Goal: Task Accomplishment & Management: Use online tool/utility

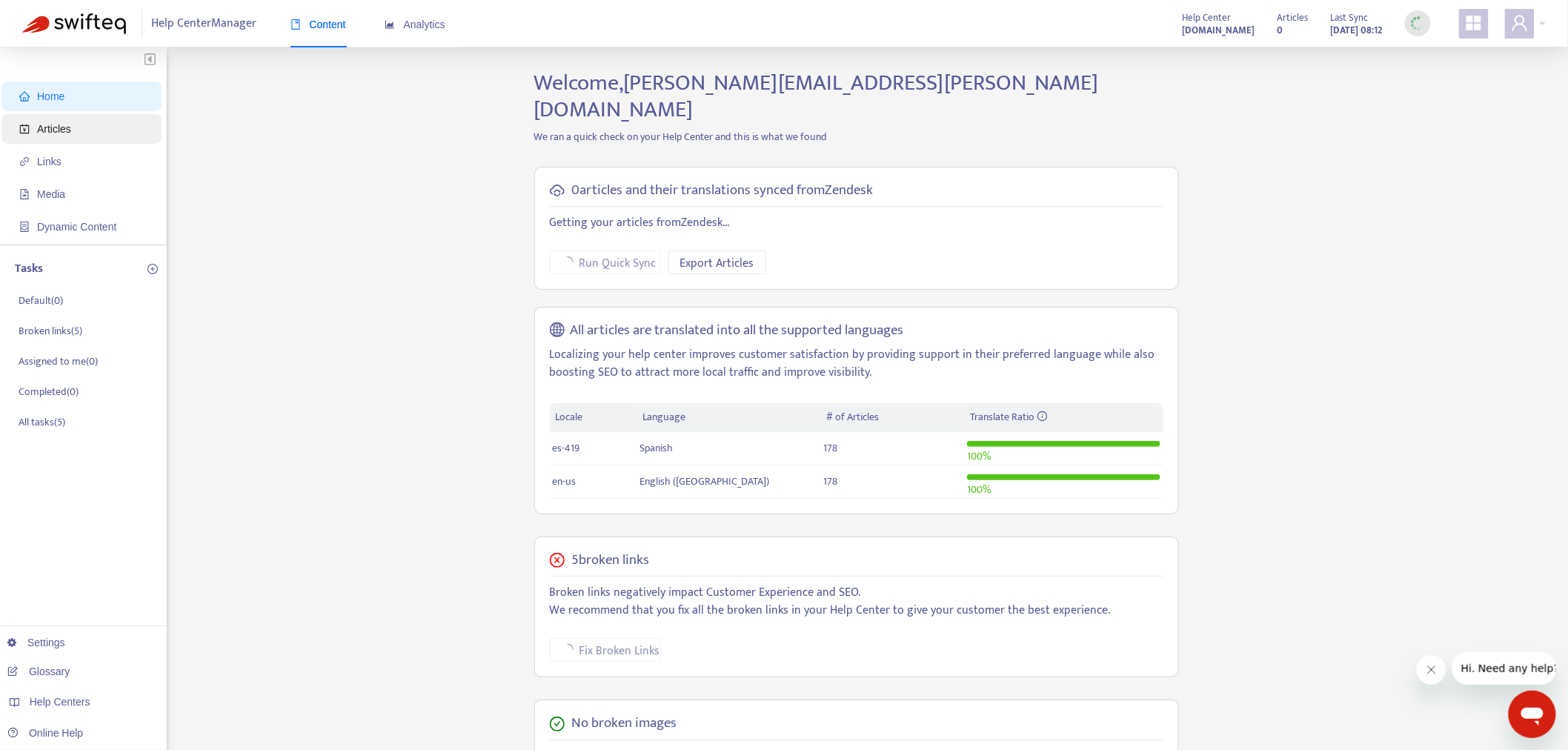
click at [90, 130] on span "Articles" at bounding box center [84, 128] width 131 height 29
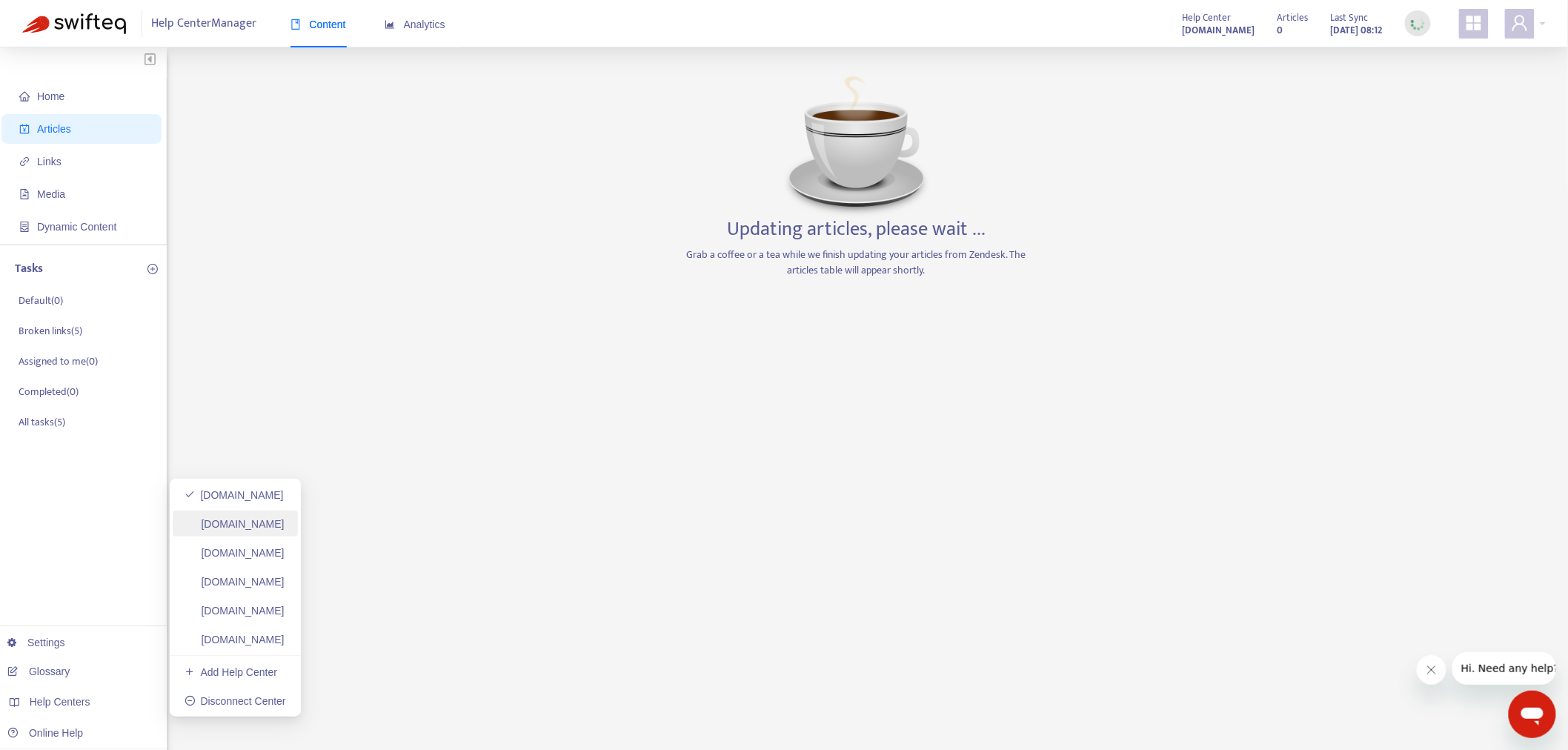
click at [284, 530] on link "helpcenter.plexusworldwide.ca" at bounding box center [235, 524] width 100 height 12
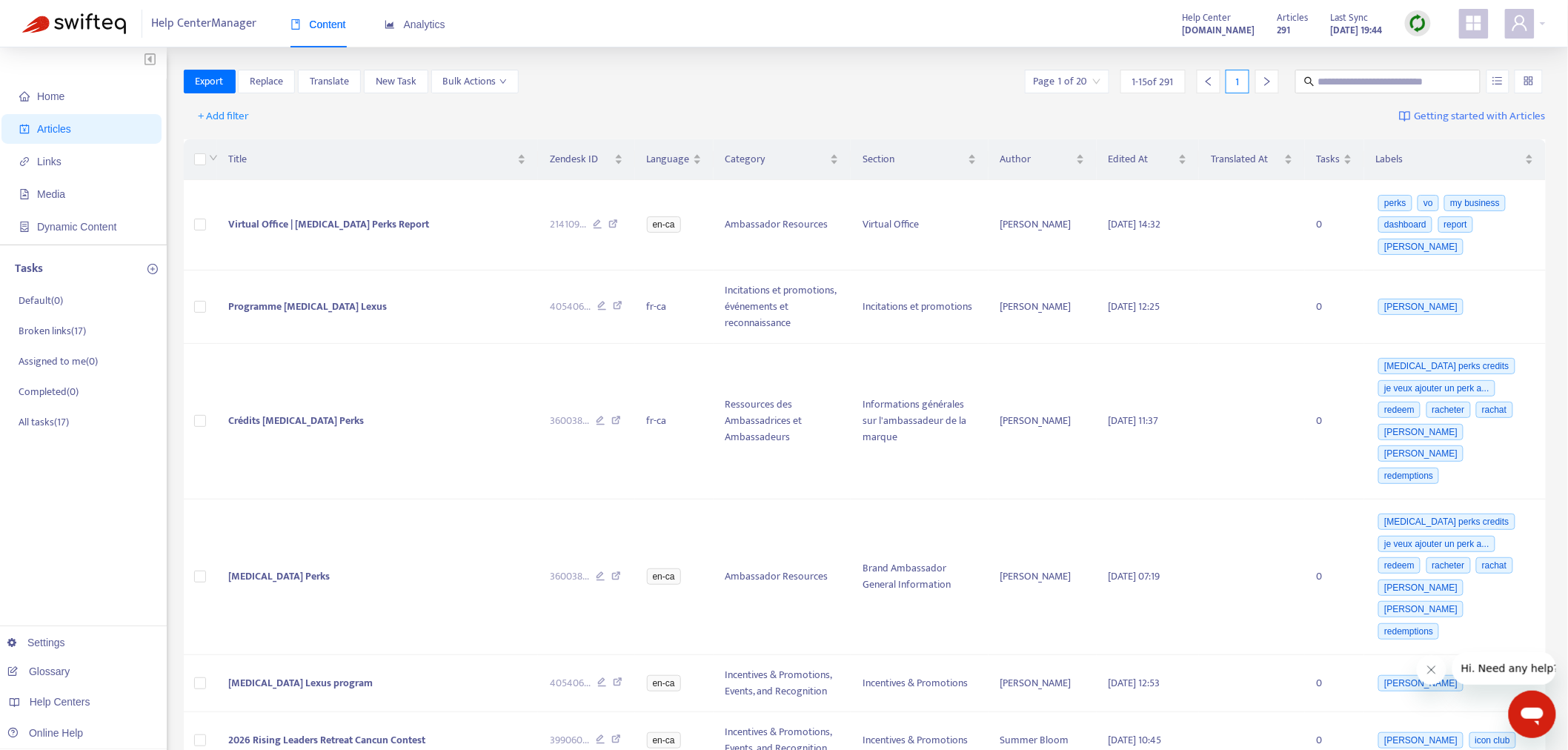
click at [1424, 28] on img at bounding box center [1418, 23] width 18 height 18
click at [1447, 75] on link "Full Sync" at bounding box center [1444, 77] width 53 height 17
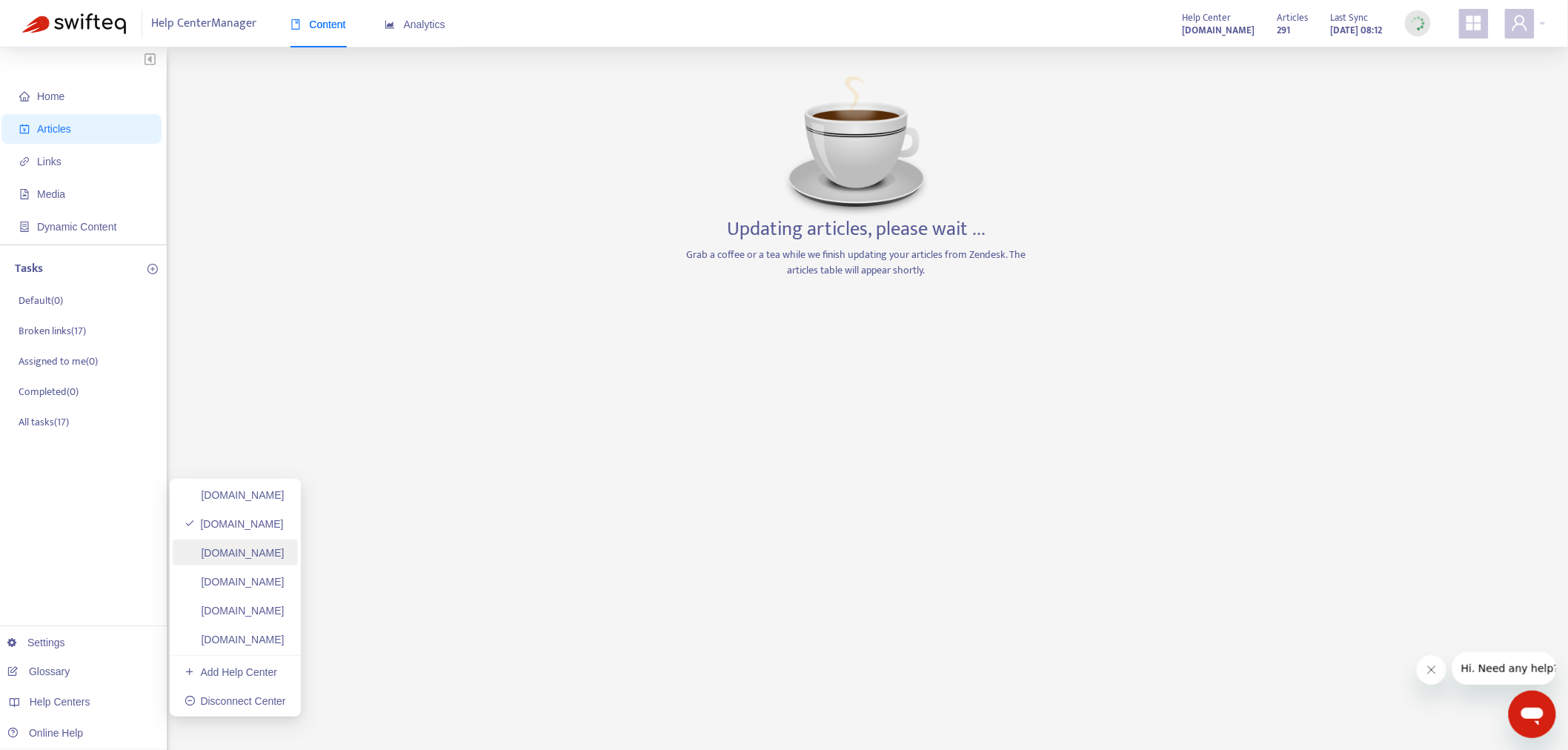
click at [284, 547] on link "helpcenter.plexusworldwide.com.au" at bounding box center [235, 553] width 100 height 12
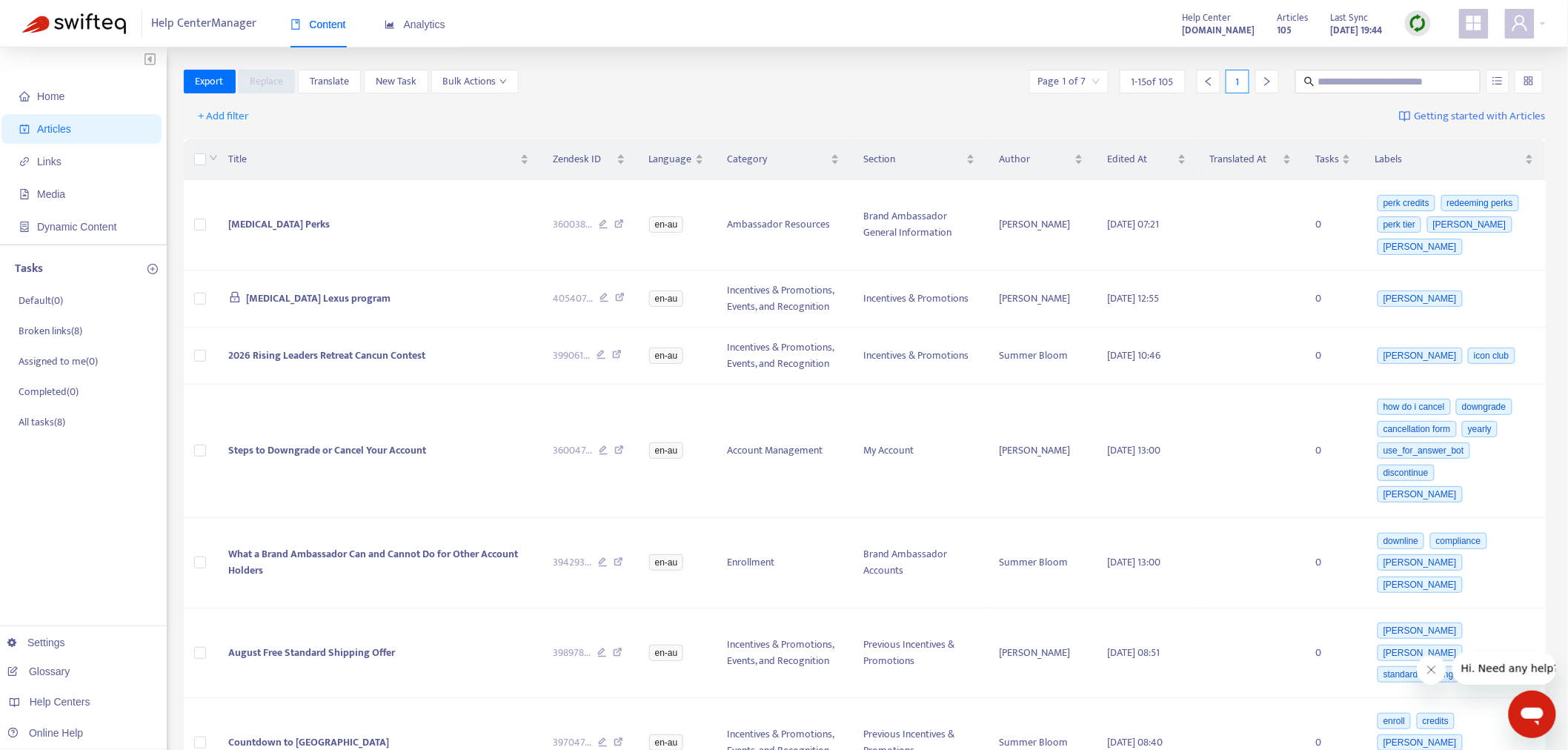
click at [1418, 16] on img at bounding box center [1418, 23] width 18 height 18
drag, startPoint x: 1449, startPoint y: 76, endPoint x: 1403, endPoint y: 102, distance: 52.8
click at [1447, 76] on link "Full Sync" at bounding box center [1444, 77] width 53 height 17
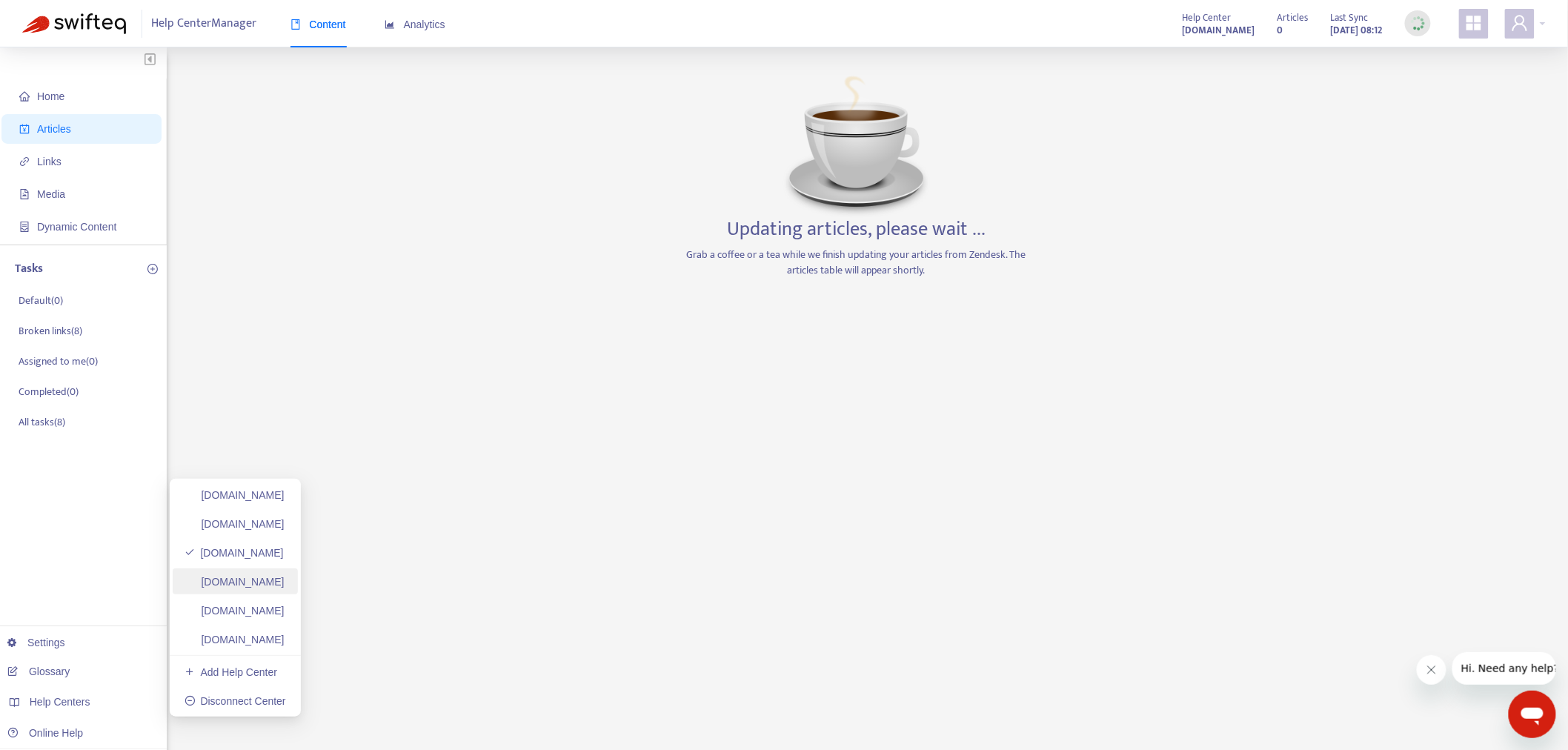
click at [284, 581] on link "ayuda.plexusworldwide.com.mx" at bounding box center [235, 581] width 100 height 12
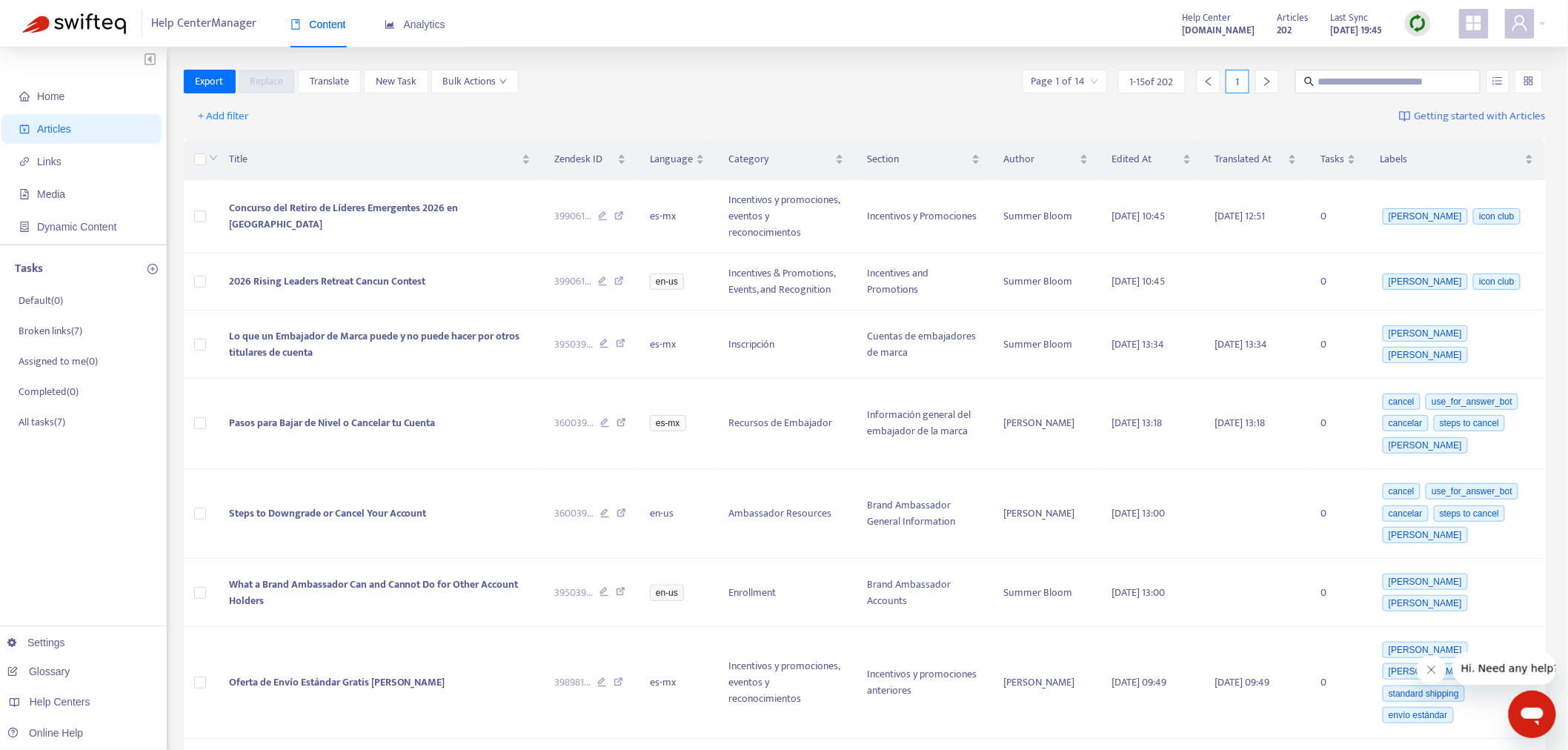
click at [1416, 24] on img at bounding box center [1418, 23] width 18 height 18
drag, startPoint x: 1453, startPoint y: 79, endPoint x: 1429, endPoint y: 90, distance: 26.4
click at [1453, 80] on link "Full Sync" at bounding box center [1444, 77] width 53 height 17
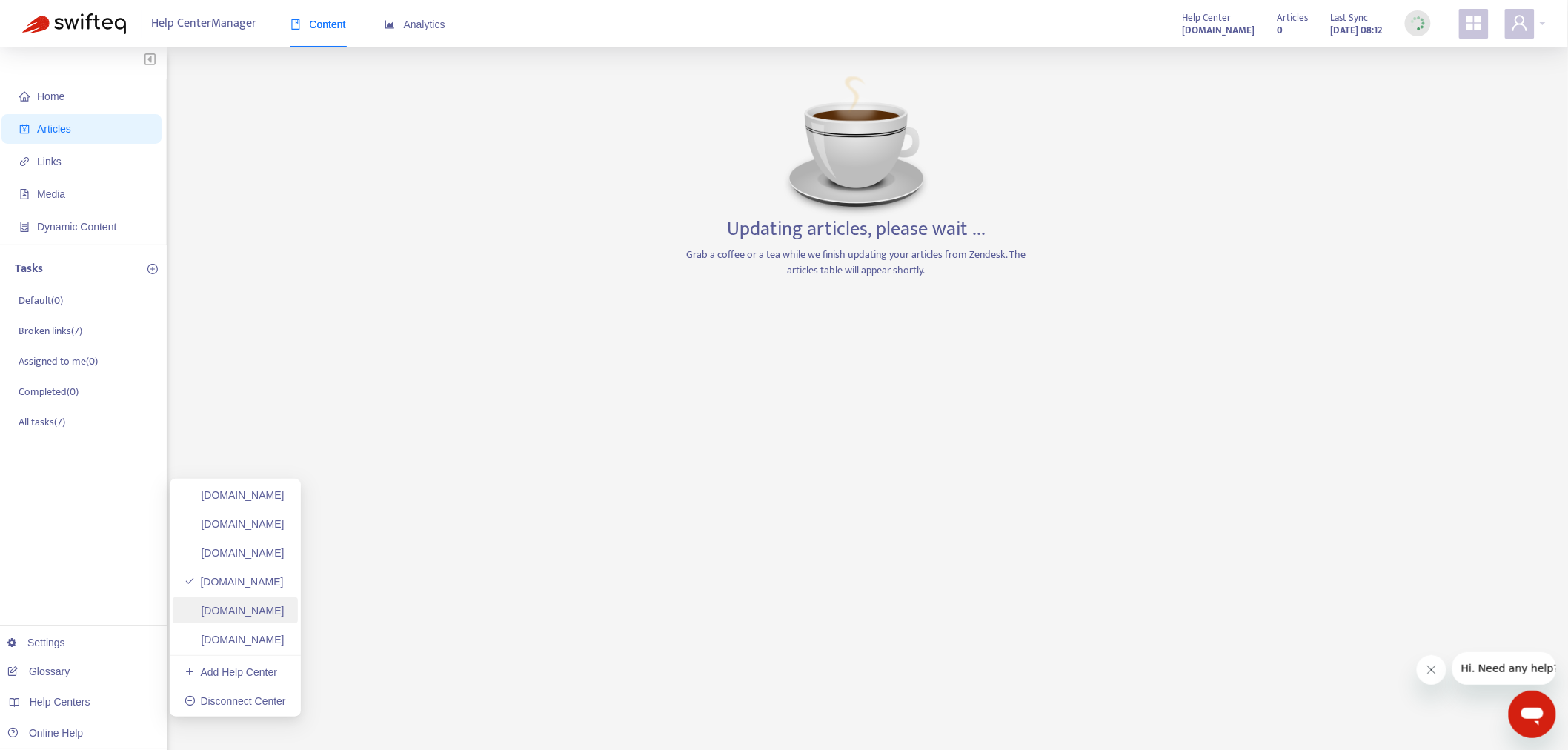
click at [284, 612] on link "plexusworldwideagent.zendesk.com" at bounding box center [235, 611] width 100 height 12
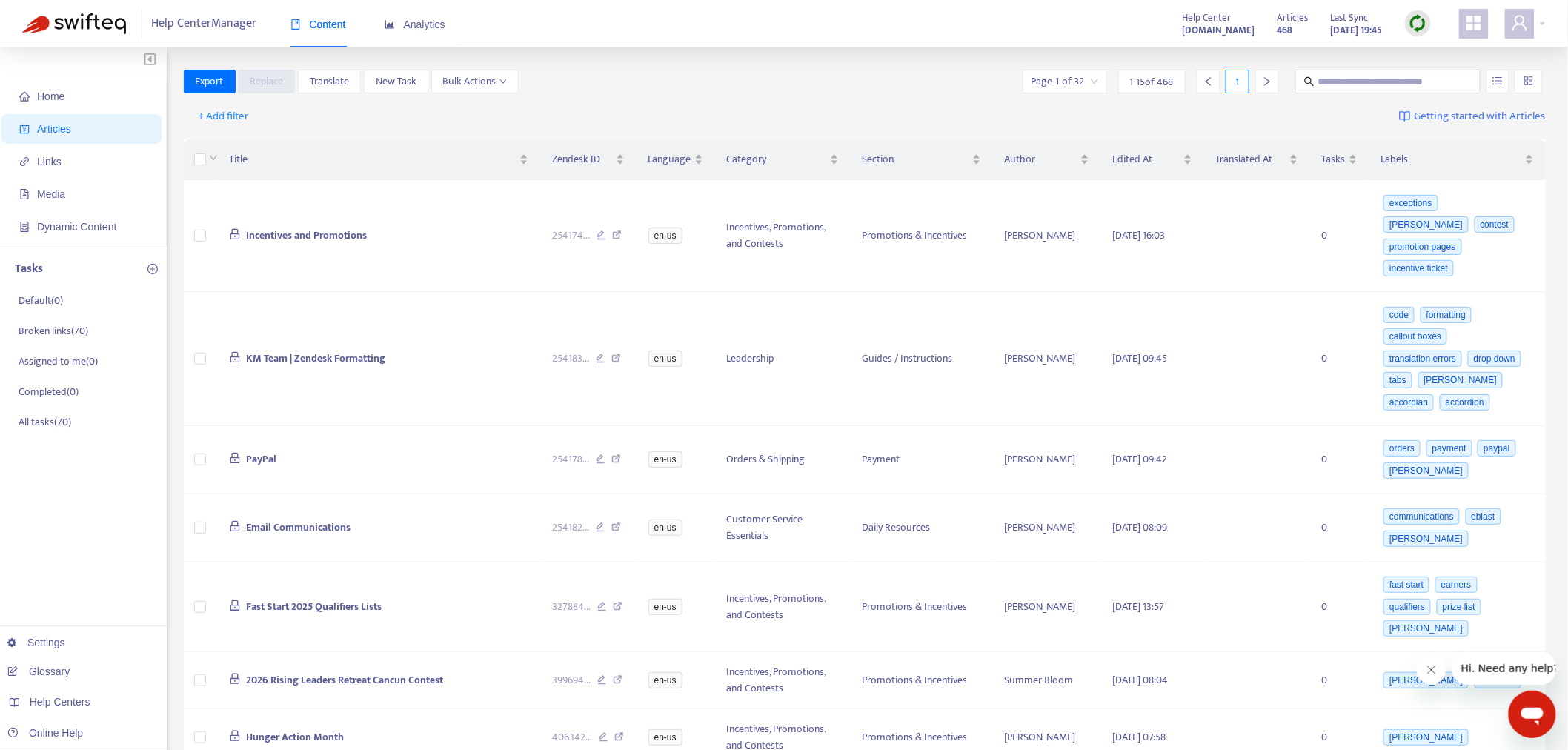
click at [1418, 25] on img at bounding box center [1418, 23] width 18 height 18
click at [1448, 77] on link "Full Sync" at bounding box center [1444, 77] width 53 height 17
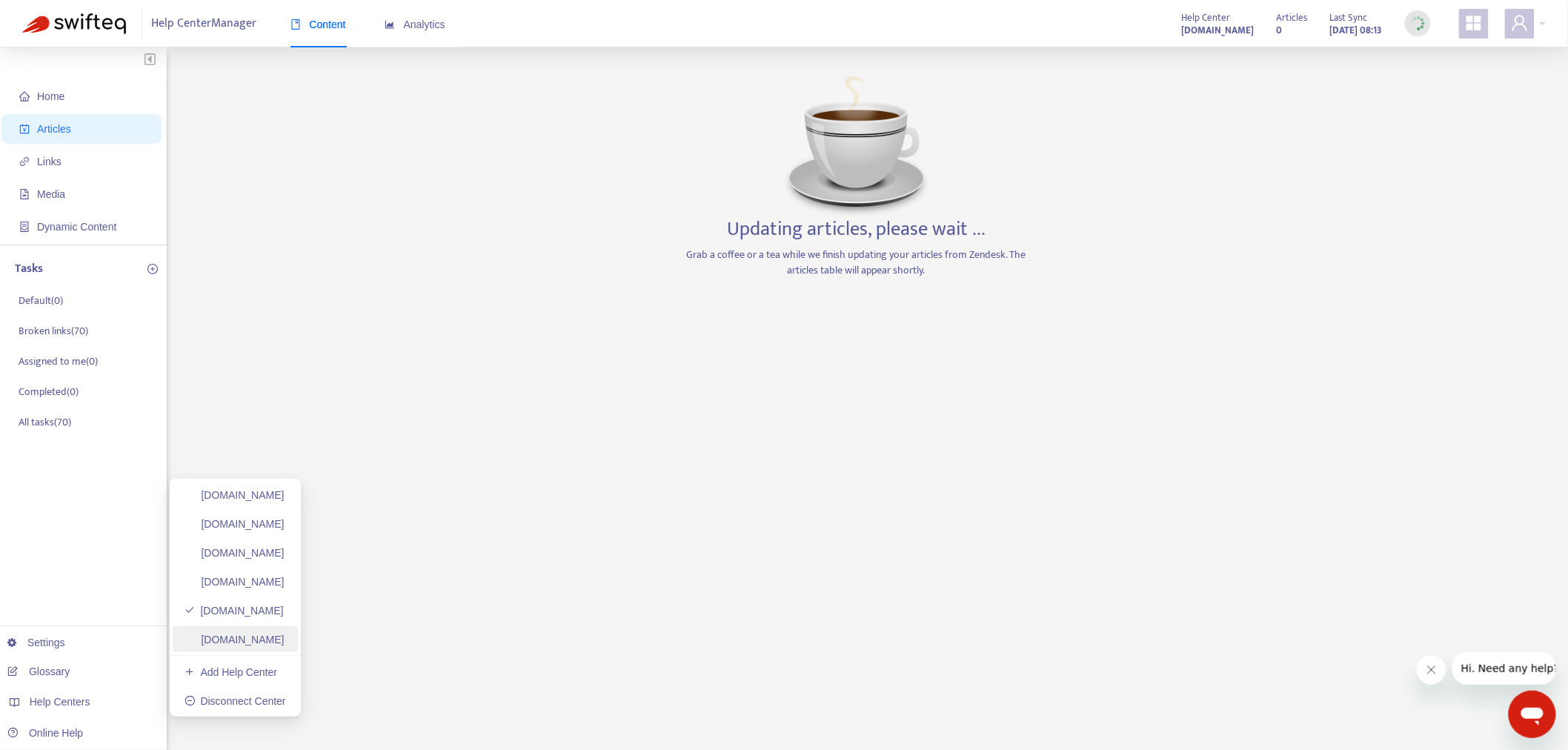
click at [284, 638] on link "plexusworldwidejp.zendesk.com" at bounding box center [235, 639] width 100 height 12
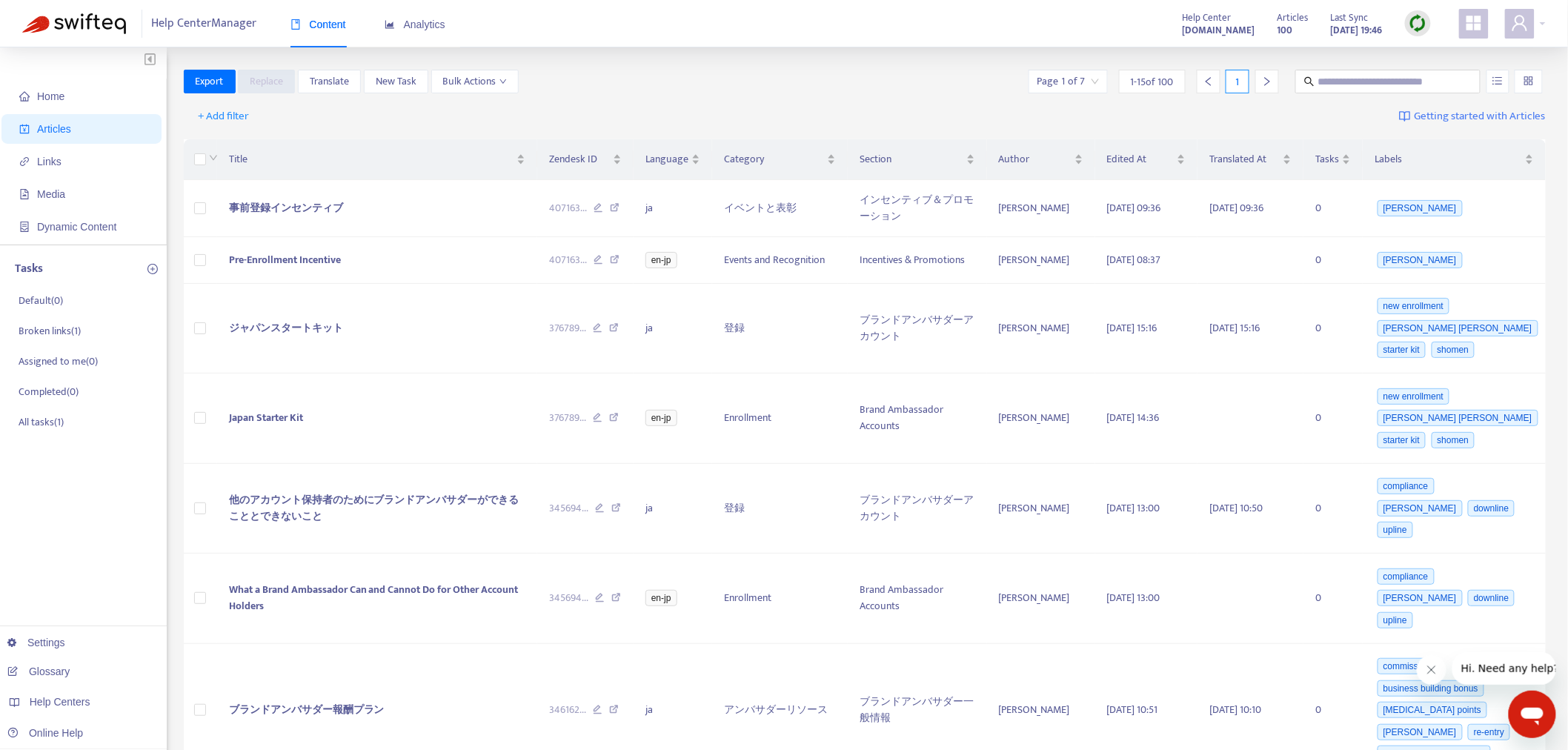
click at [1424, 23] on img at bounding box center [1418, 23] width 18 height 18
drag, startPoint x: 1460, startPoint y: 76, endPoint x: 1447, endPoint y: 80, distance: 13.6
click at [1457, 76] on link "Full Sync" at bounding box center [1444, 77] width 53 height 17
